Goal: Information Seeking & Learning: Learn about a topic

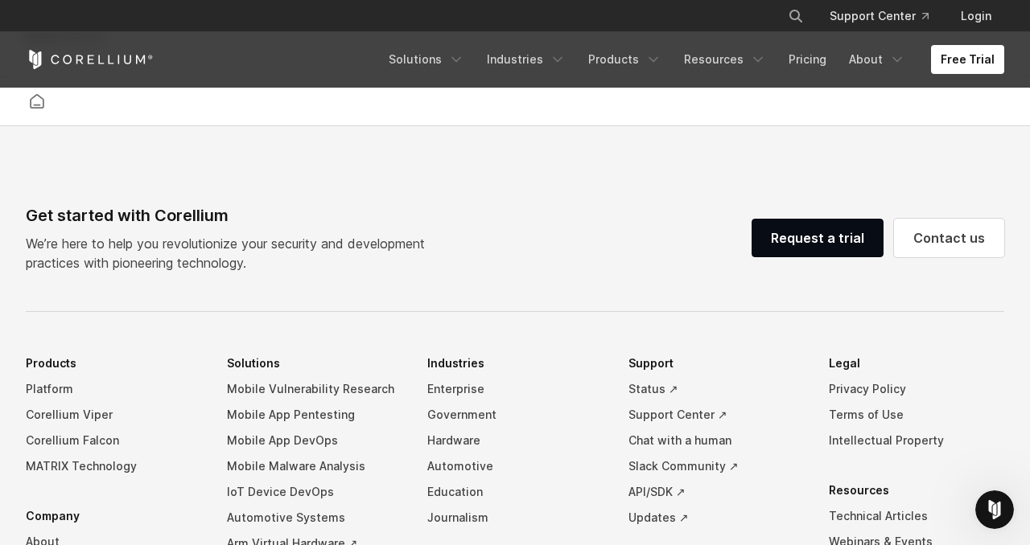
scroll to position [3505, 0]
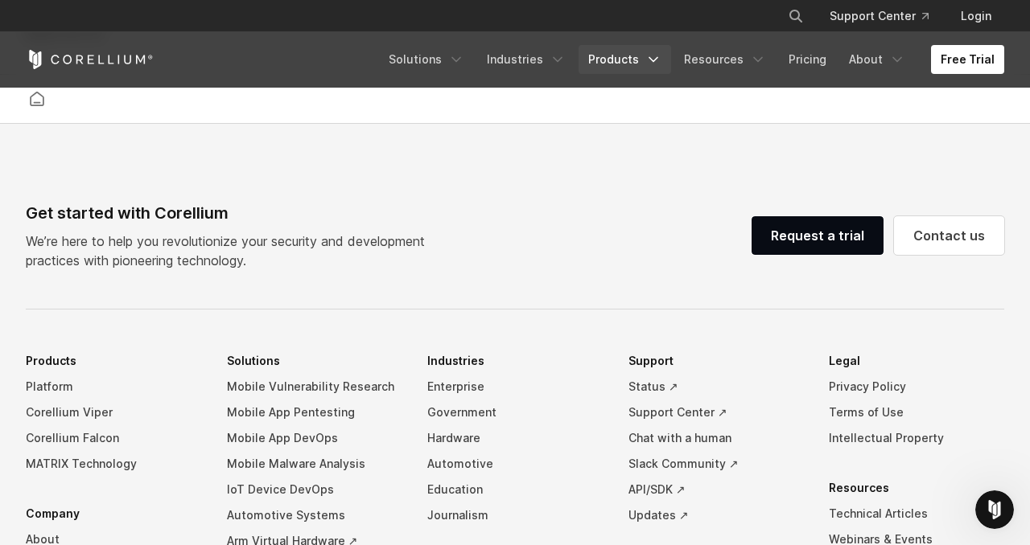
click at [636, 58] on link "Products" at bounding box center [624, 59] width 92 height 29
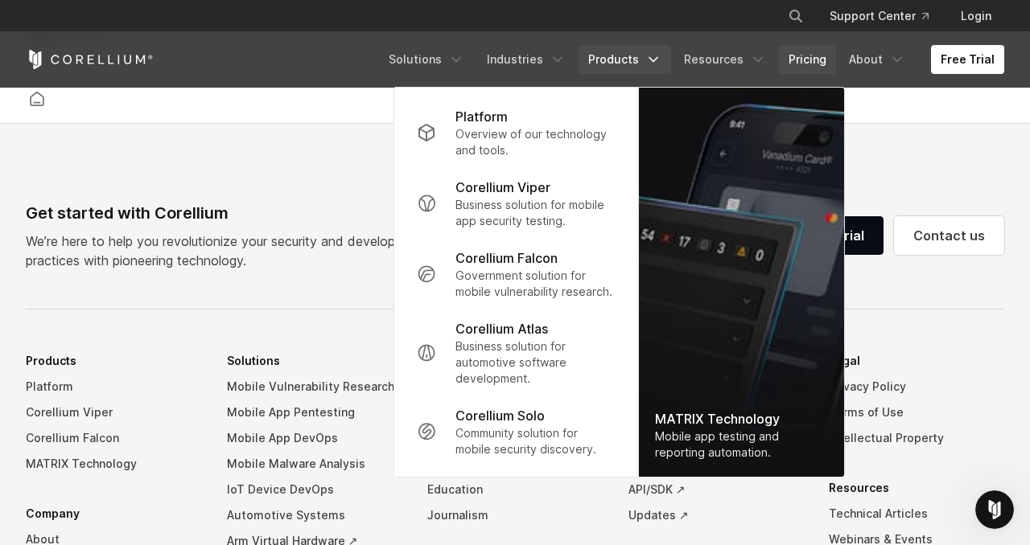
click at [801, 49] on link "Pricing" at bounding box center [807, 59] width 57 height 29
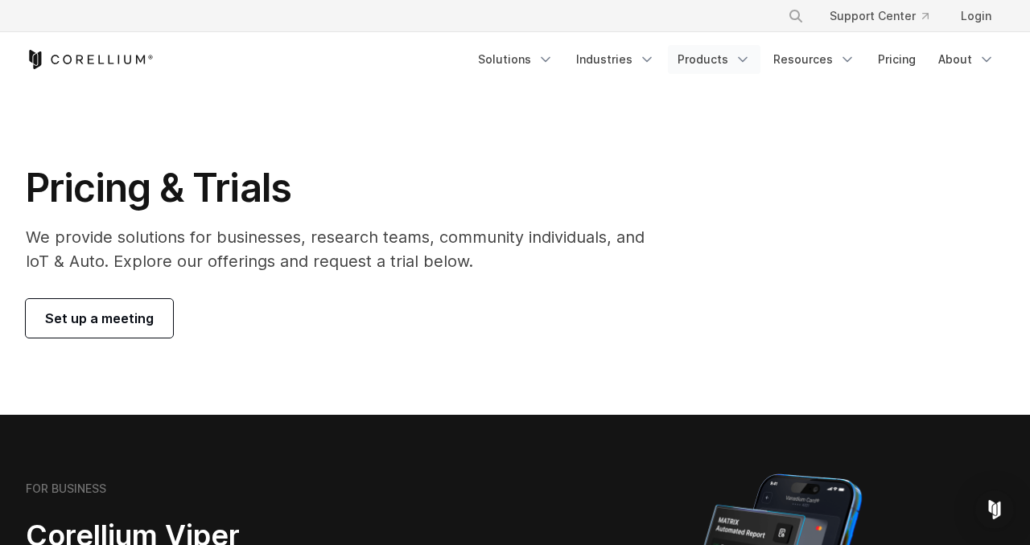
click at [726, 60] on link "Products" at bounding box center [714, 59] width 92 height 29
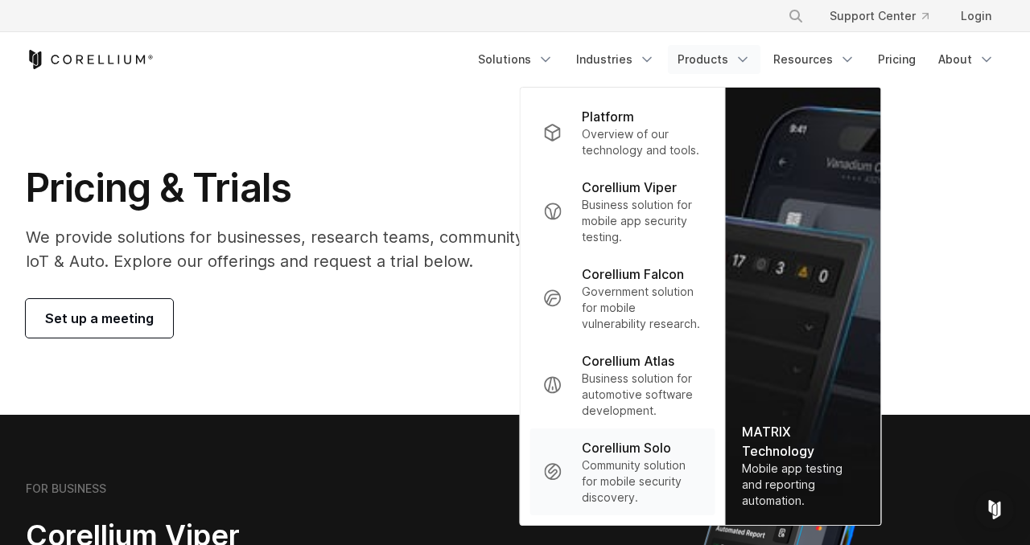
click at [647, 506] on p "Community solution for mobile security discovery." at bounding box center [642, 482] width 121 height 48
